Goal: Check status: Check status

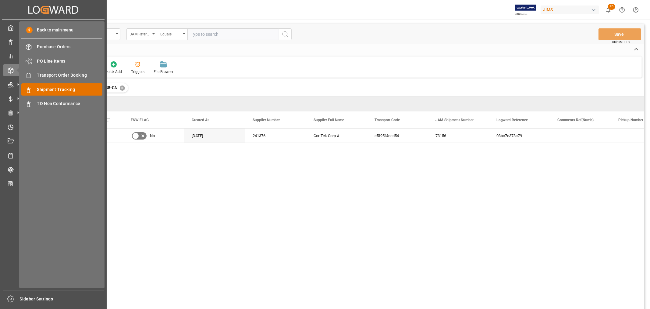
click at [57, 90] on span "Shipment Tracking" at bounding box center [70, 89] width 66 height 6
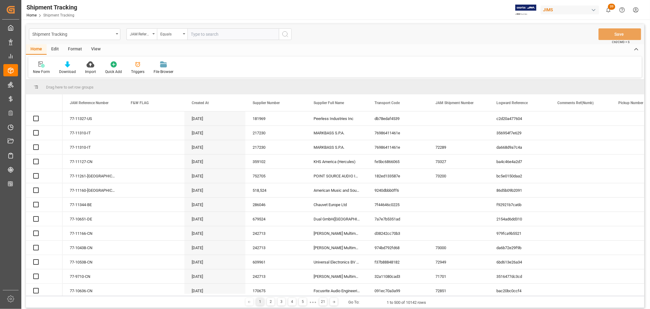
click at [203, 32] on input "text" at bounding box center [233, 34] width 91 height 12
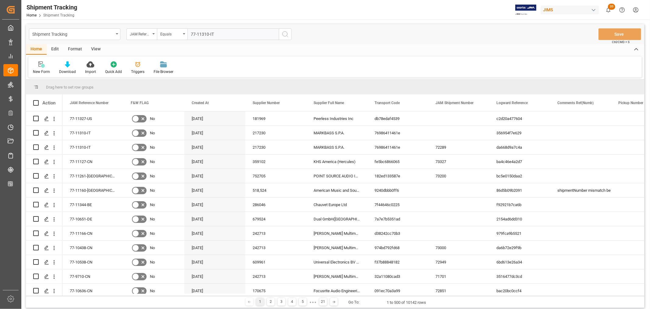
type input "77-11310-IT"
click at [287, 36] on line "search button" at bounding box center [287, 36] width 1 height 1
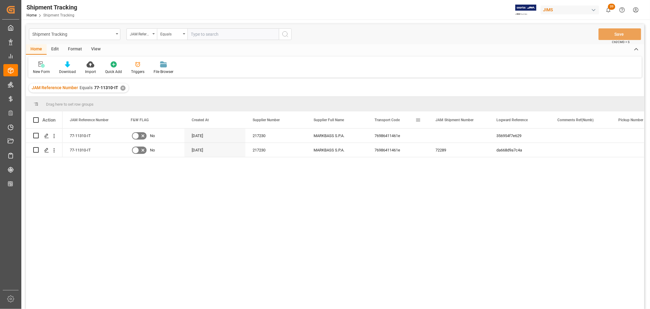
click at [418, 118] on span at bounding box center [418, 119] width 5 height 5
click at [472, 118] on span "columns" at bounding box center [473, 120] width 5 height 5
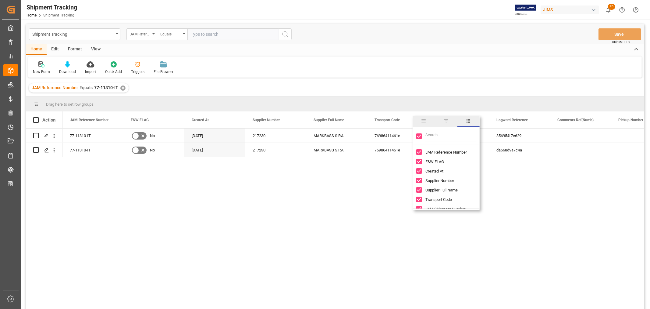
click at [420, 133] on input "Toggle Select All Columns" at bounding box center [419, 135] width 5 height 5
checkbox input "false"
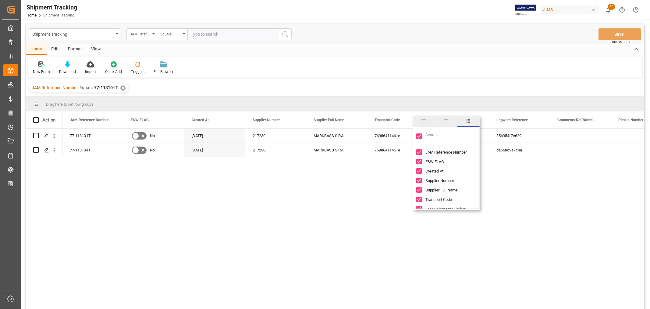
checkbox input "false"
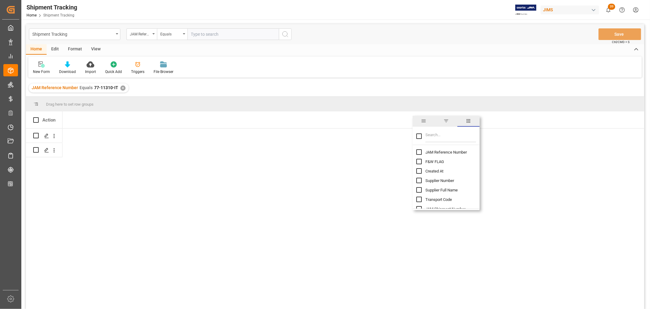
click at [418, 153] on input "JAM Reference Number column toggle visibility (hidden)" at bounding box center [419, 151] width 5 height 5
checkbox input "true"
checkbox input "false"
click at [433, 135] on input "Filter Columns Input" at bounding box center [451, 136] width 51 height 12
type input "value"
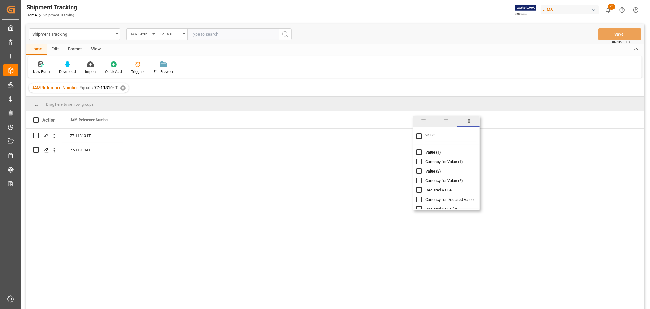
click at [421, 152] on input "Value (1) column toggle visibility (hidden)" at bounding box center [419, 151] width 5 height 5
checkbox input "true"
checkbox input "false"
click at [430, 136] on input "value" at bounding box center [451, 136] width 51 height 12
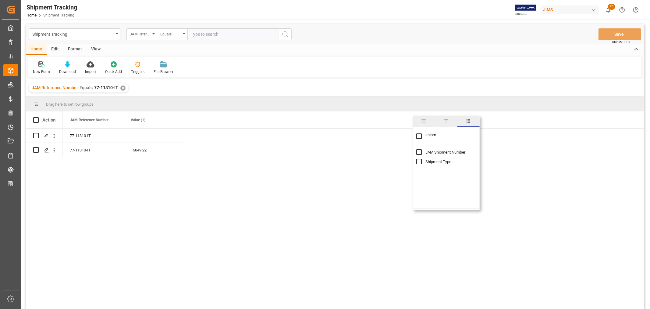
type input "shipm"
click at [419, 152] on input "JAM Shipment Number column toggle visibility (hidden)" at bounding box center [419, 151] width 5 height 5
checkbox input "true"
checkbox input "false"
click at [428, 132] on input "shipm" at bounding box center [451, 136] width 51 height 12
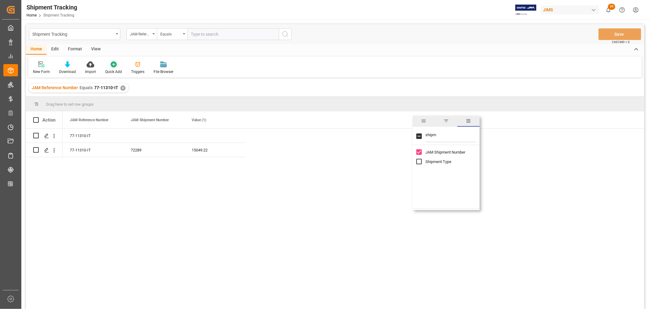
click at [428, 132] on input "shipm" at bounding box center [451, 136] width 51 height 12
type input "tra"
click at [421, 151] on input "Transport Code column toggle visibility (hidden)" at bounding box center [419, 151] width 5 height 5
checkbox input "true"
checkbox input "false"
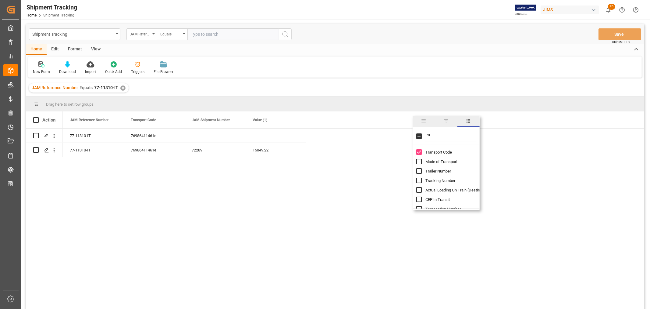
click at [426, 135] on input "tra" at bounding box center [451, 136] width 51 height 12
click at [434, 135] on input "tracki" at bounding box center [451, 136] width 51 height 12
type input "ship"
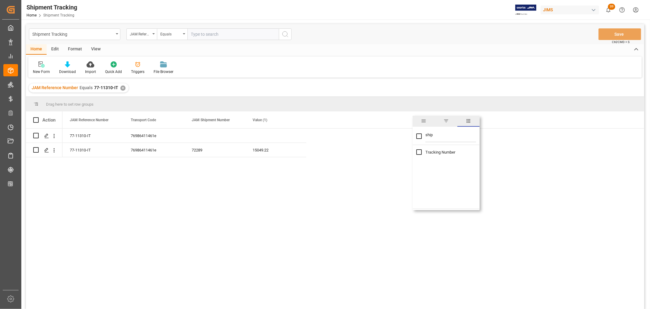
checkbox input "false"
type input "shipment"
click at [423, 162] on div "Shipment Type" at bounding box center [450, 161] width 67 height 9
click at [421, 160] on input "Shipment Type column toggle visibility (hidden)" at bounding box center [419, 161] width 5 height 5
checkbox input "true"
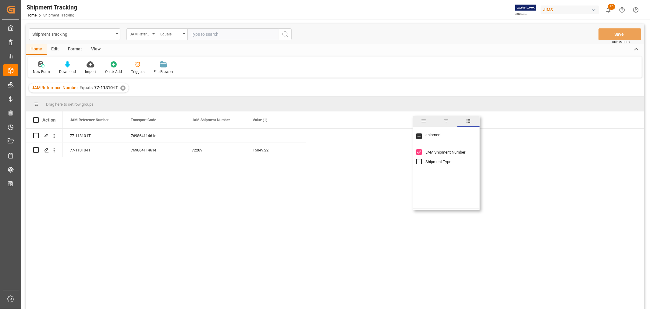
checkbox input "true"
click at [412, 84] on div "JAM Reference Number Equals 77-11310-IT ✕" at bounding box center [335, 87] width 619 height 17
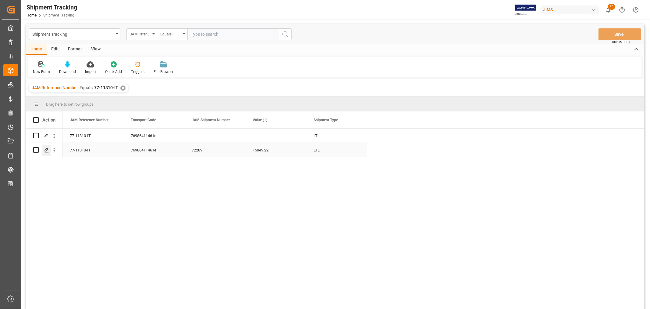
click at [46, 151] on icon "Press SPACE to select this row." at bounding box center [46, 150] width 5 height 5
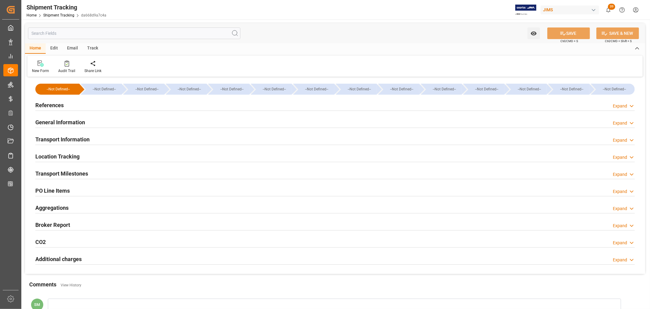
type input "15049.22"
type input "[DATE]"
click at [55, 125] on h2 "General Information" at bounding box center [60, 122] width 50 height 8
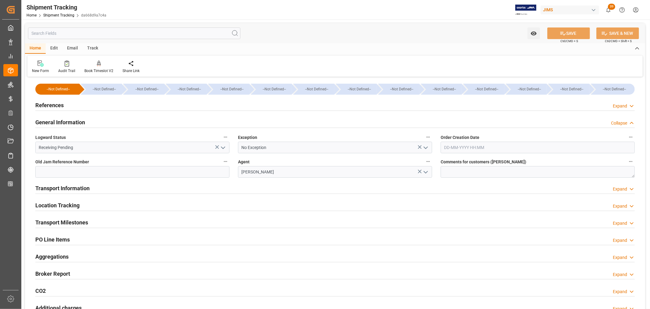
click at [58, 123] on h2 "General Information" at bounding box center [60, 122] width 50 height 8
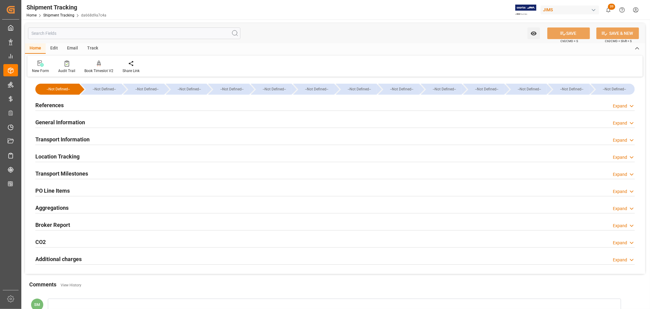
click at [56, 141] on h2 "Transport Information" at bounding box center [62, 139] width 54 height 8
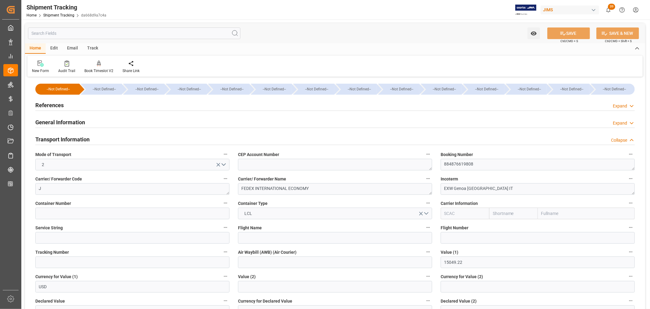
click at [59, 122] on h2 "General Information" at bounding box center [60, 122] width 50 height 8
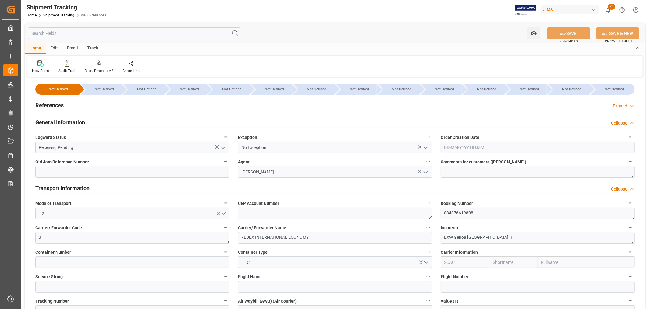
click at [54, 104] on h2 "References" at bounding box center [49, 105] width 28 height 8
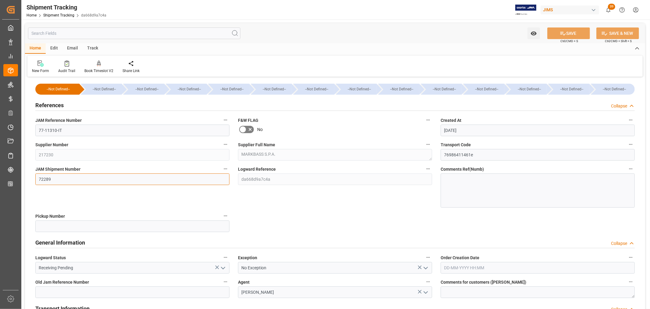
drag, startPoint x: 57, startPoint y: 181, endPoint x: 28, endPoint y: 178, distance: 29.1
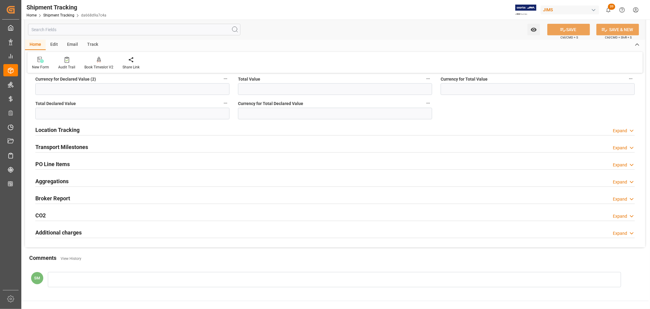
scroll to position [474, 0]
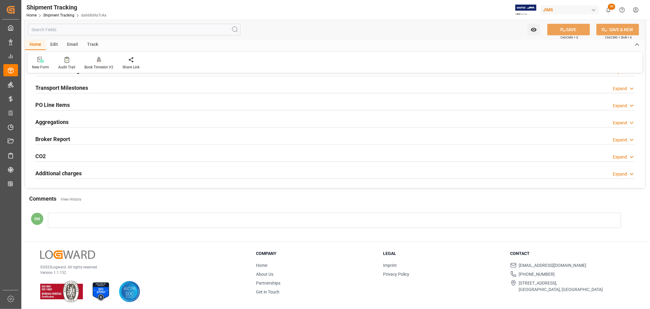
click at [71, 85] on h2 "Transport Milestones" at bounding box center [61, 88] width 53 height 8
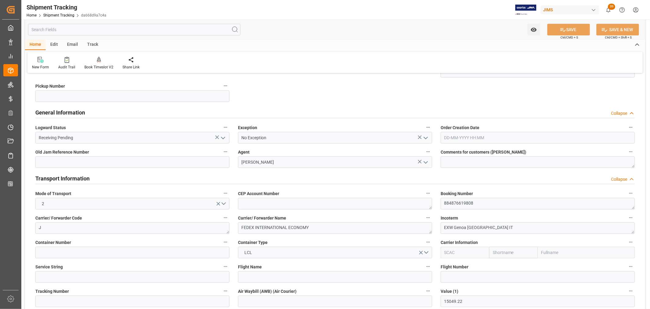
scroll to position [68, 0]
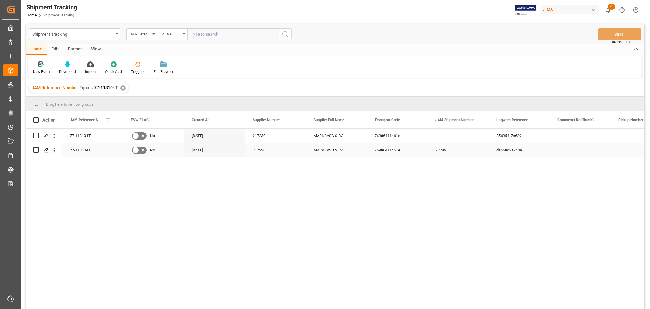
click at [203, 152] on div "[DATE]" at bounding box center [214, 150] width 61 height 14
click at [242, 195] on div "77-11310-IT No [DATE] 217230 MARKBASS S.P.A. 76986411461e 356954f7e629 Booking …" at bounding box center [354, 220] width 582 height 184
click at [46, 152] on div "Press SPACE to select this row." at bounding box center [46, 150] width 9 height 11
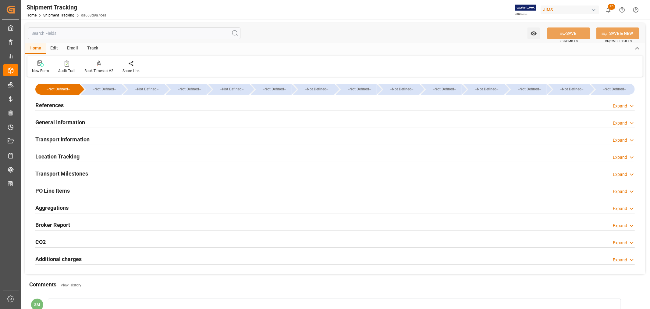
type input "[DATE] 00:00"
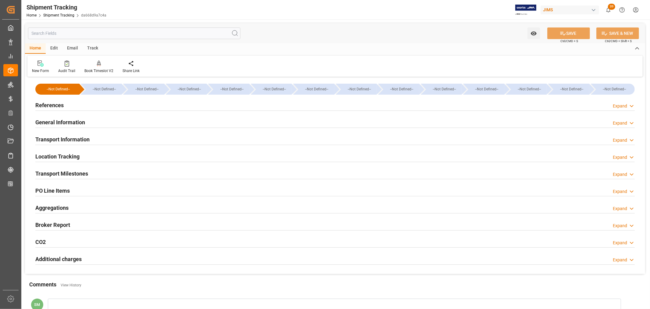
type input "[DATE]"
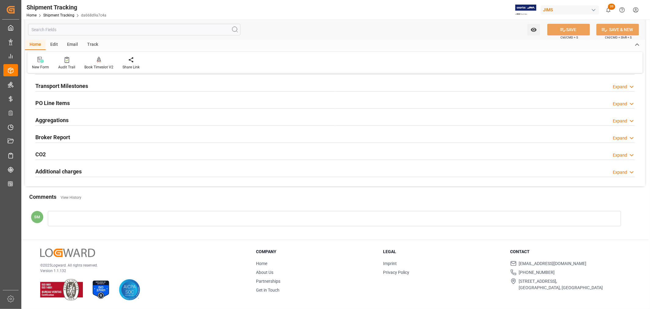
click at [75, 85] on h2 "Transport Milestones" at bounding box center [61, 86] width 53 height 8
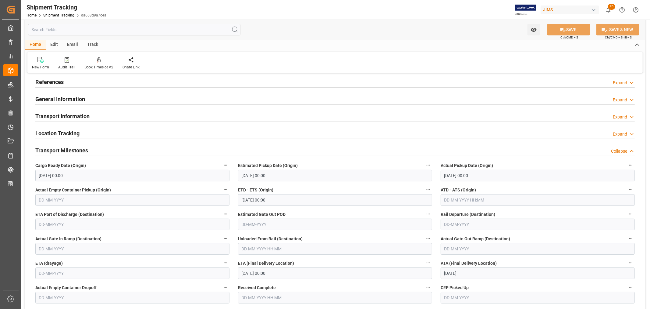
scroll to position [0, 0]
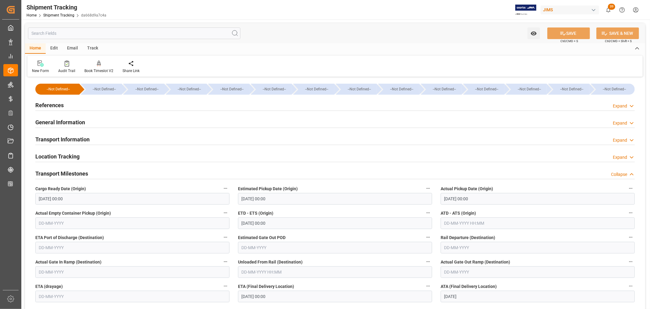
click at [78, 122] on h2 "General Information" at bounding box center [60, 122] width 50 height 8
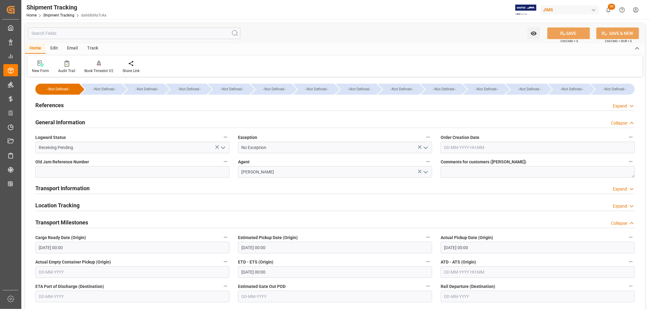
click at [78, 122] on h2 "General Information" at bounding box center [60, 122] width 50 height 8
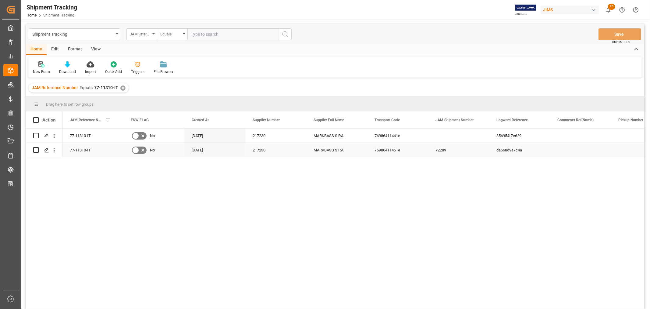
click at [381, 149] on div "76986411461e" at bounding box center [397, 150] width 61 height 14
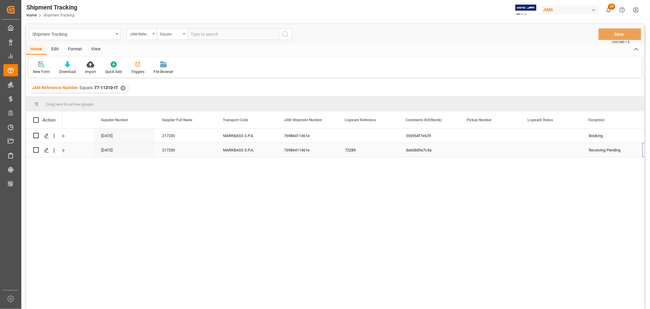
scroll to position [0, 152]
click at [235, 154] on div "76986411461e" at bounding box center [246, 150] width 61 height 14
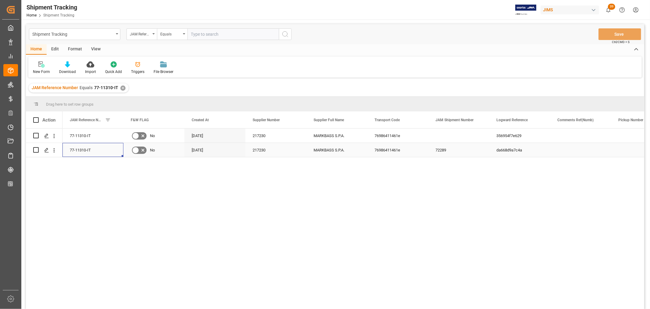
click at [81, 150] on div "77-11310-IT" at bounding box center [93, 150] width 61 height 14
